Goal: Task Accomplishment & Management: Use online tool/utility

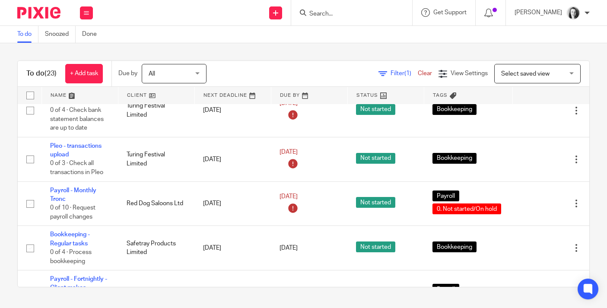
scroll to position [86, 0]
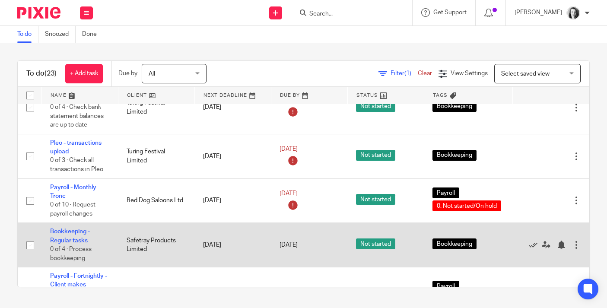
click at [528, 249] on div at bounding box center [546, 245] width 51 height 9
click at [536, 249] on icon at bounding box center [533, 245] width 9 height 9
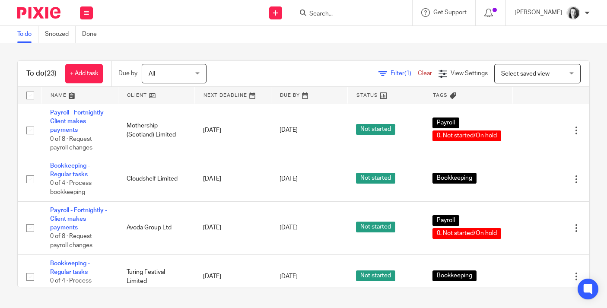
scroll to position [376, 0]
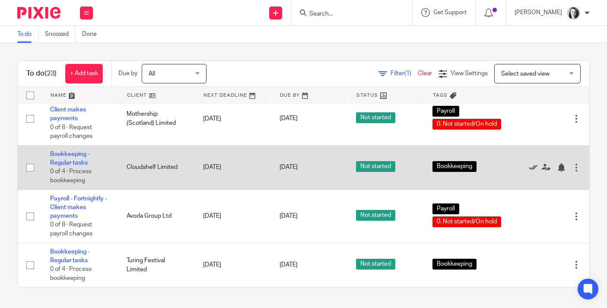
click at [535, 172] on icon at bounding box center [533, 167] width 9 height 9
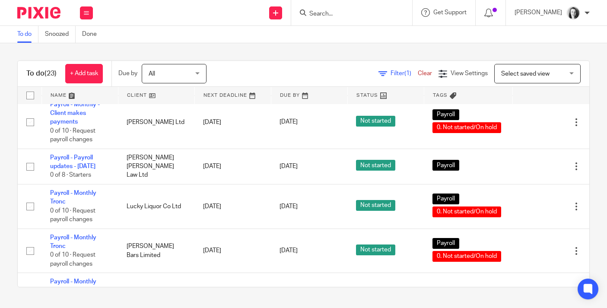
scroll to position [521, 0]
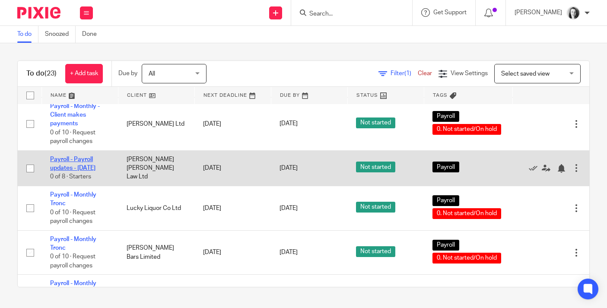
click at [64, 171] on link "Payroll - Payroll updates - [DATE]" at bounding box center [72, 163] width 45 height 15
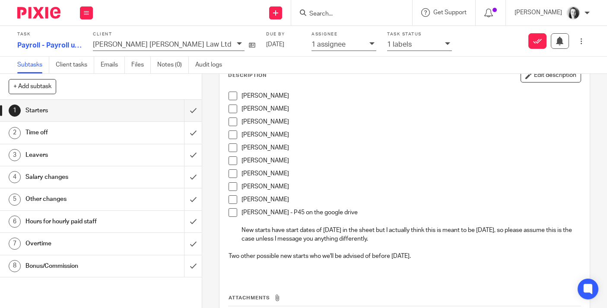
scroll to position [54, 0]
click at [124, 131] on h1 "Time off" at bounding box center [75, 132] width 100 height 13
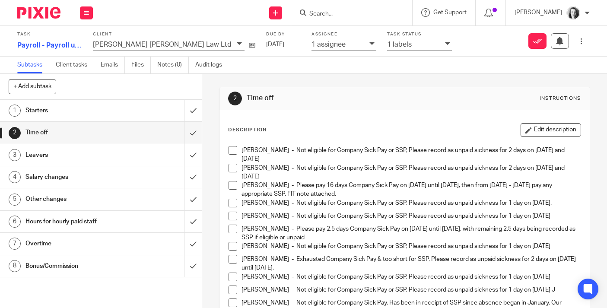
click at [92, 156] on h1 "Leavers" at bounding box center [75, 155] width 100 height 13
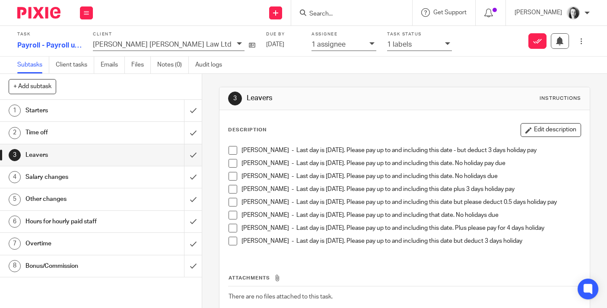
click at [86, 184] on link "4 Salary changes" at bounding box center [92, 177] width 184 height 22
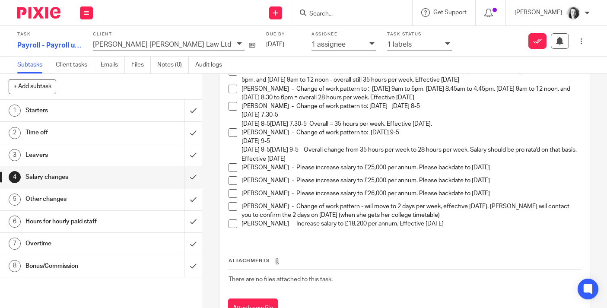
scroll to position [88, 0]
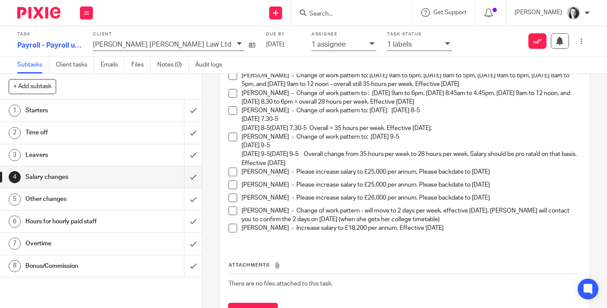
click at [140, 203] on div "Other changes" at bounding box center [100, 199] width 150 height 13
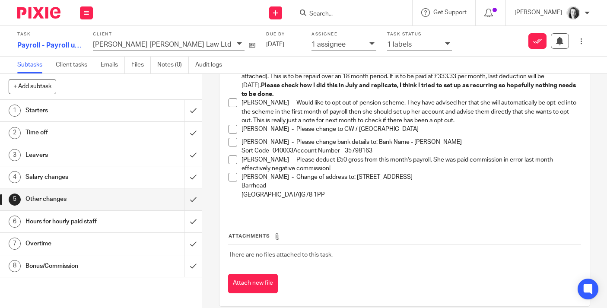
scroll to position [242, 0]
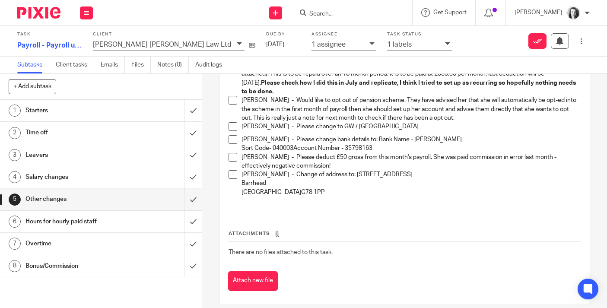
click at [149, 224] on div "Hours for hourly paid staff" at bounding box center [100, 221] width 150 height 13
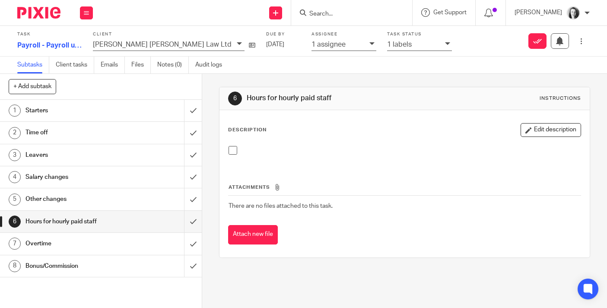
click at [141, 244] on div "Overtime" at bounding box center [100, 243] width 150 height 13
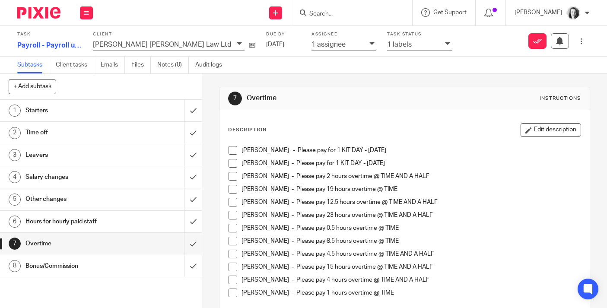
scroll to position [105, 0]
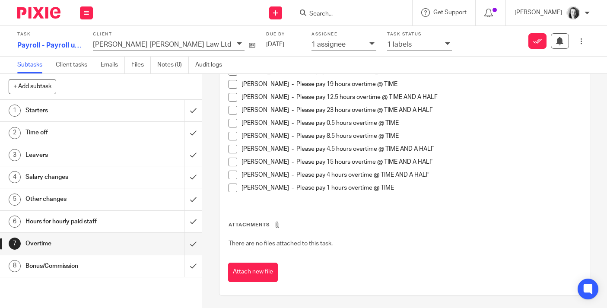
click at [91, 269] on h1 "Bonus/Commission" at bounding box center [75, 266] width 100 height 13
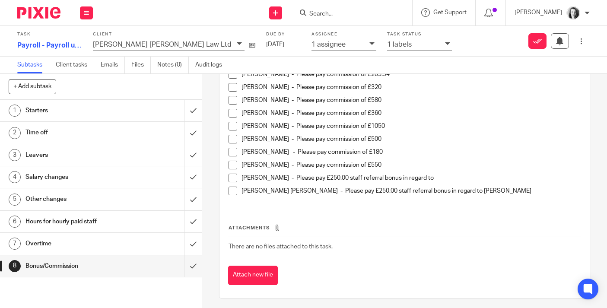
scroll to position [235, 0]
